Goal: Use online tool/utility: Utilize a website feature to perform a specific function

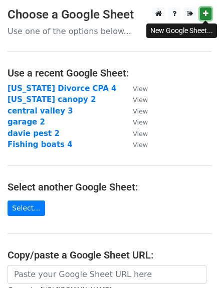
click at [204, 11] on icon at bounding box center [206, 13] width 6 height 7
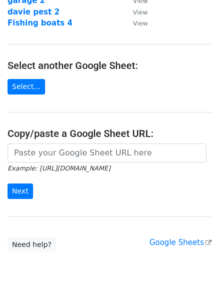
scroll to position [148, 0]
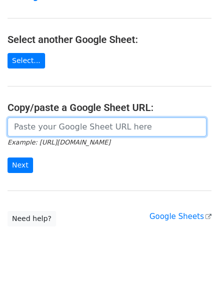
click at [131, 128] on input "url" at bounding box center [107, 127] width 199 height 19
paste input "https://docs.google.com/spreadsheets/d/1krXFSs2ncbu-eNjDEAmGhPa0nSpx1pAu-opOwhk…"
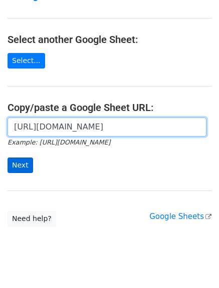
type input "https://docs.google.com/spreadsheets/d/1krXFSs2ncbu-eNjDEAmGhPa0nSpx1pAu-opOwhk…"
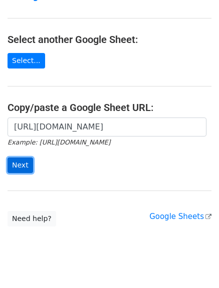
click at [19, 167] on input "Next" at bounding box center [21, 166] width 26 height 16
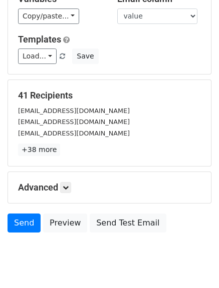
scroll to position [101, 0]
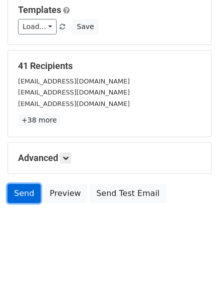
click at [30, 196] on link "Send" at bounding box center [24, 193] width 33 height 19
